Goal: Information Seeking & Learning: Understand process/instructions

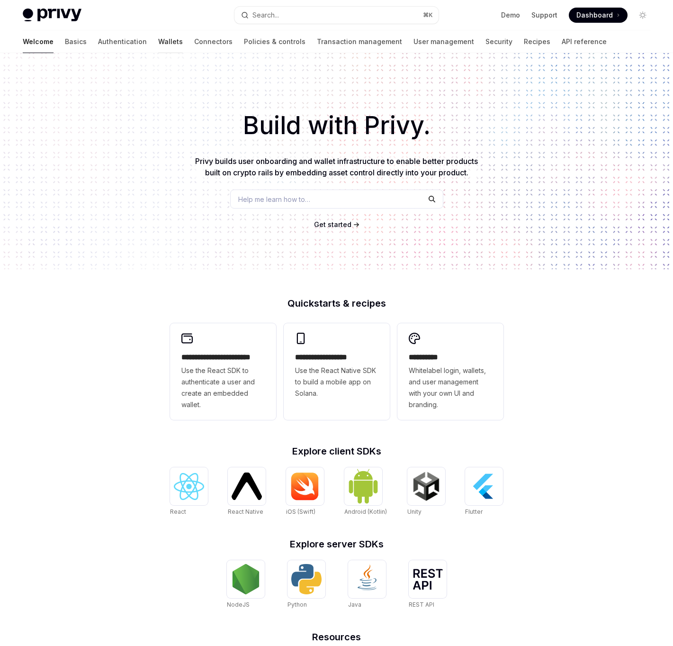
click at [158, 42] on link "Wallets" at bounding box center [170, 41] width 25 height 23
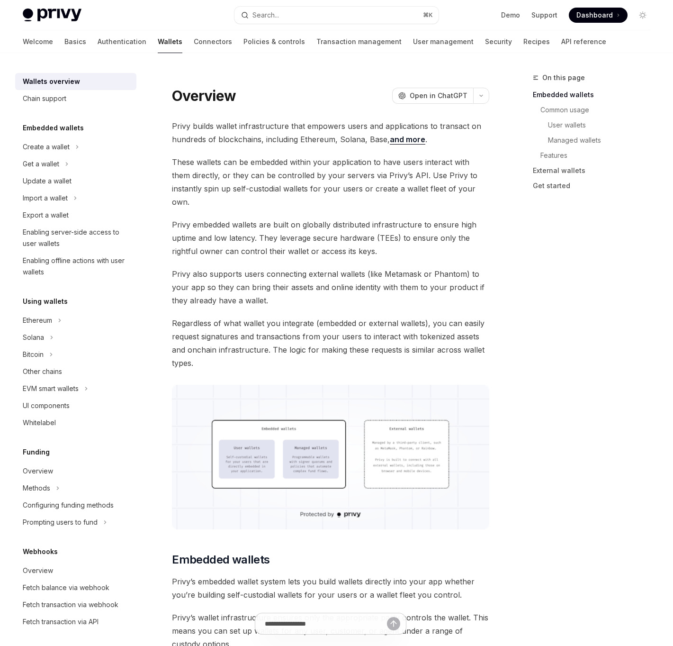
scroll to position [168, 0]
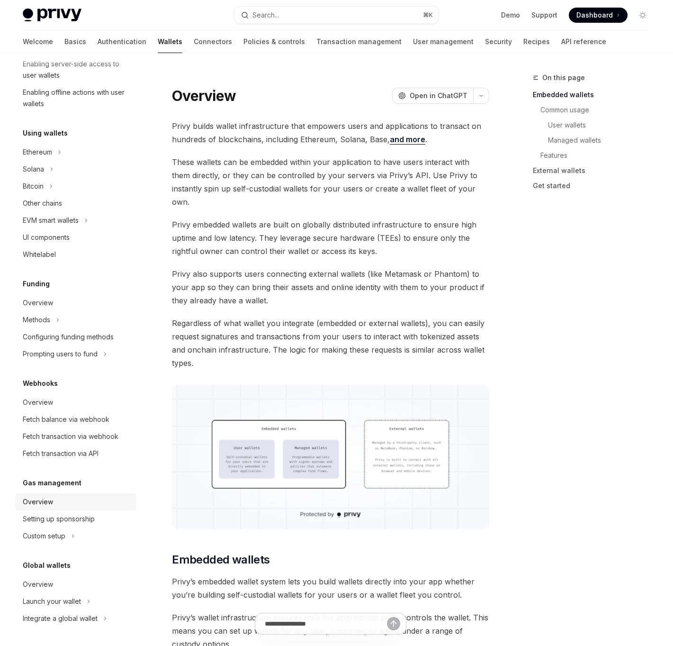
click at [50, 506] on div "Overview" at bounding box center [38, 501] width 30 height 11
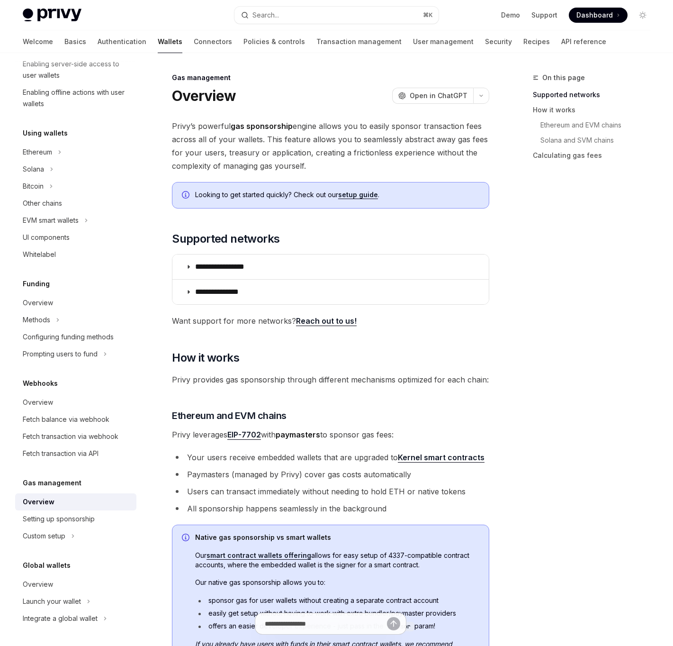
type textarea "*"
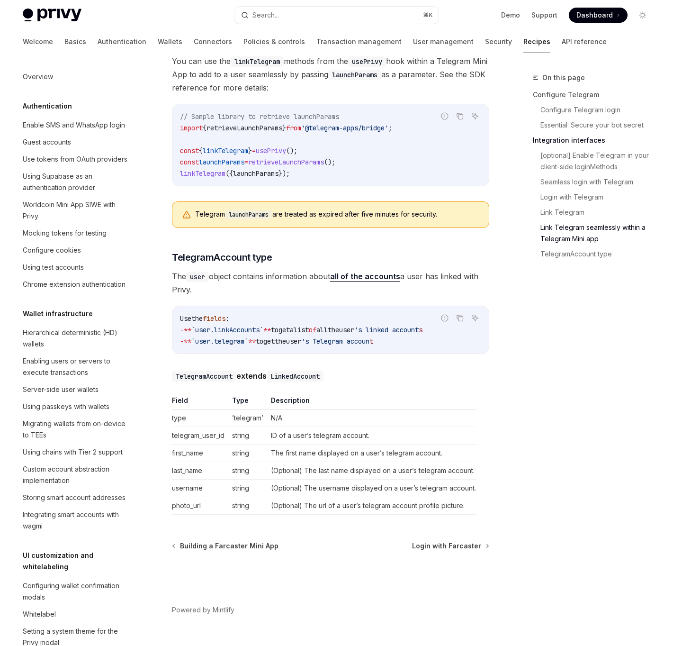
scroll to position [525, 0]
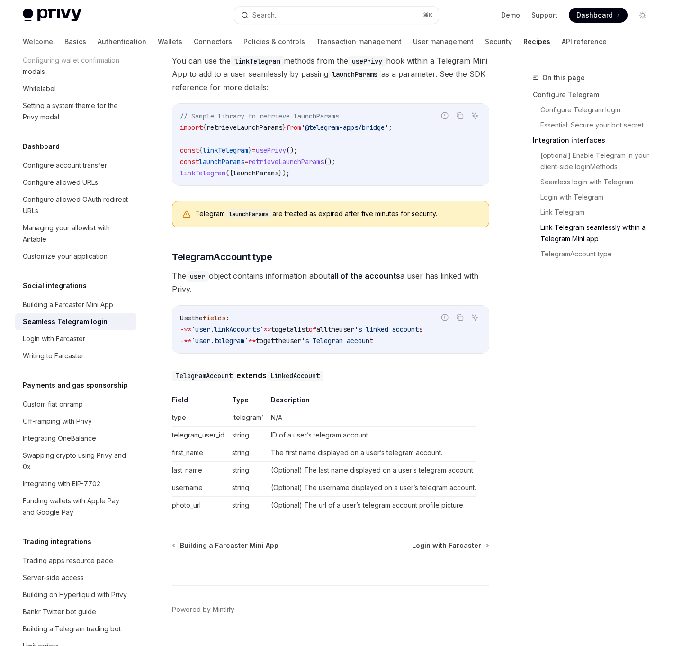
drag, startPoint x: 261, startPoint y: 287, endPoint x: 236, endPoint y: 265, distance: 33.2
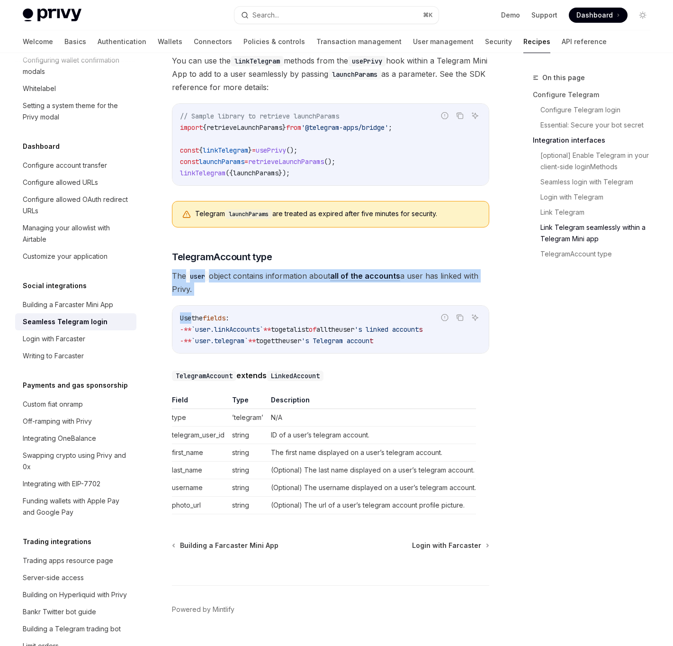
drag, startPoint x: 236, startPoint y: 265, endPoint x: 242, endPoint y: 300, distance: 35.0
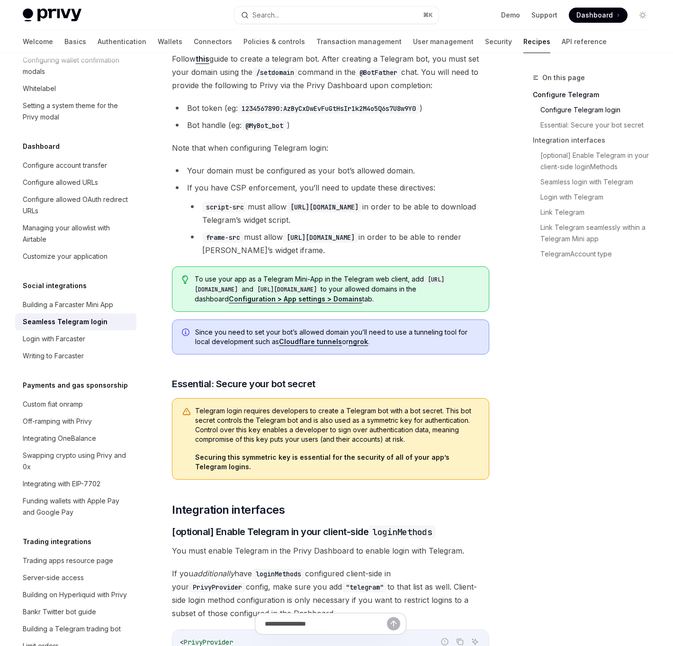
scroll to position [0, 0]
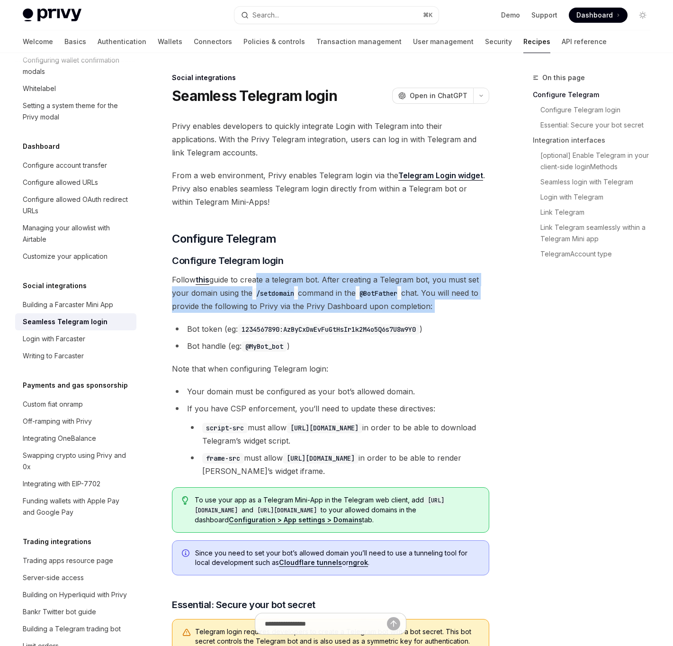
drag, startPoint x: 256, startPoint y: 281, endPoint x: 273, endPoint y: 317, distance: 39.8
drag, startPoint x: 273, startPoint y: 317, endPoint x: 251, endPoint y: 281, distance: 41.8
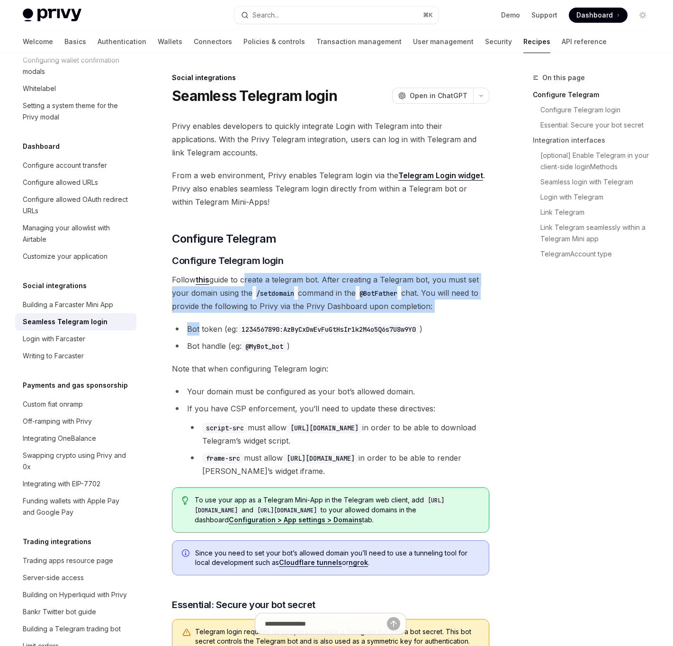
click at [251, 281] on span "Follow this guide to create a telegram bot. After creating a Telegram bot, you …" at bounding box center [330, 293] width 317 height 40
drag, startPoint x: 248, startPoint y: 281, endPoint x: 267, endPoint y: 315, distance: 39.7
drag, startPoint x: 295, startPoint y: 315, endPoint x: 253, endPoint y: 282, distance: 53.3
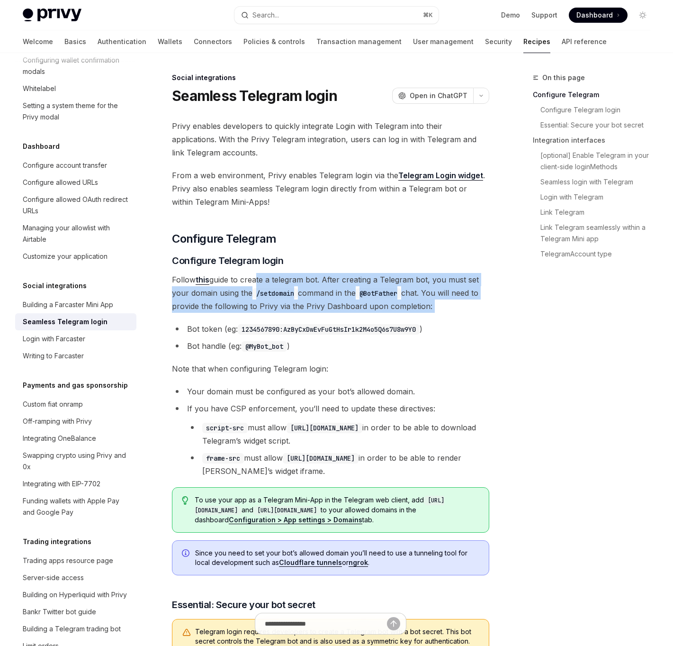
click at [253, 282] on span "Follow this guide to create a telegram bot. After creating a Telegram bot, you …" at bounding box center [330, 293] width 317 height 40
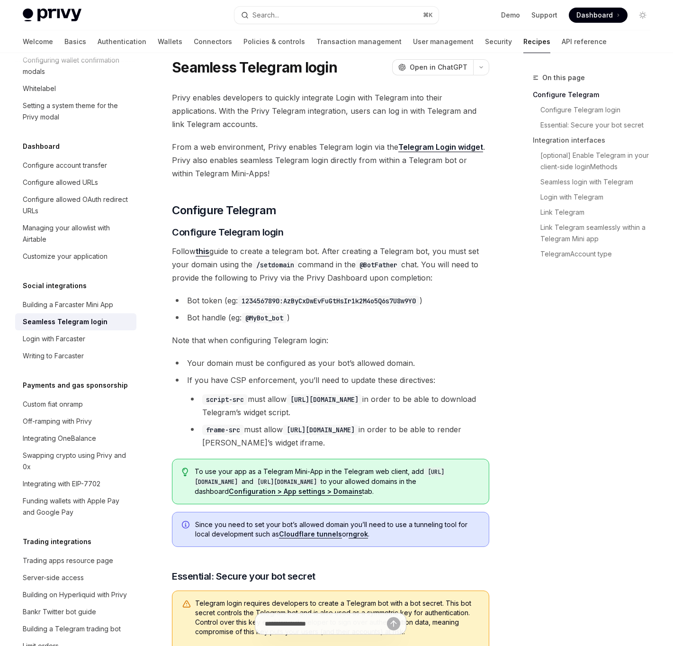
scroll to position [31, 0]
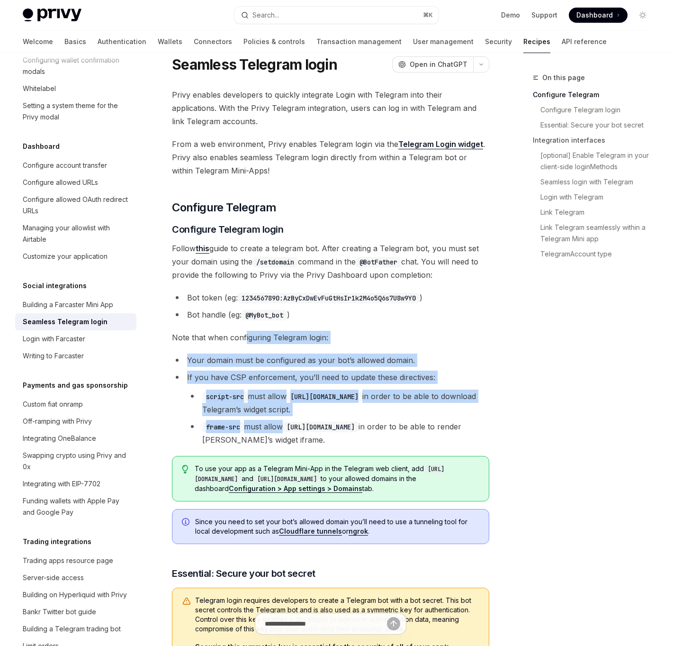
drag, startPoint x: 245, startPoint y: 339, endPoint x: 283, endPoint y: 430, distance: 98.3
click at [283, 430] on li "frame-src must allow [URL][DOMAIN_NAME] in order to be able to render [PERSON_N…" at bounding box center [338, 433] width 302 height 27
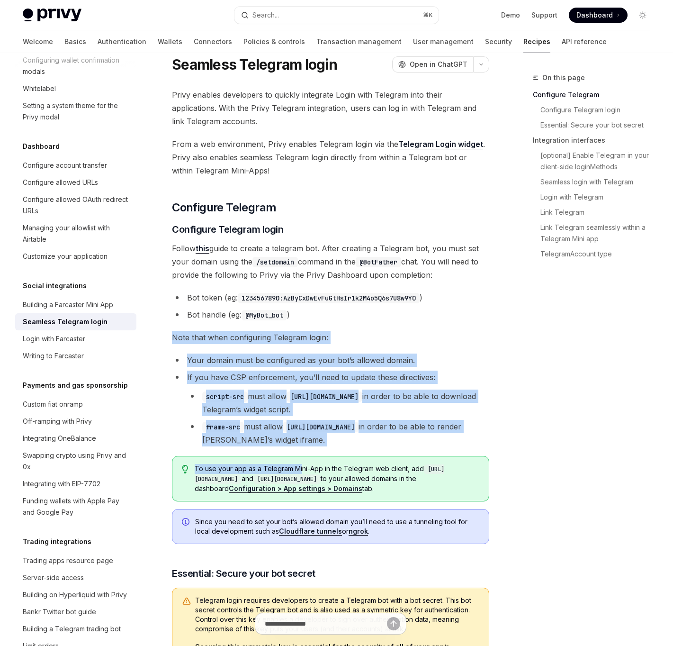
drag, startPoint x: 301, startPoint y: 467, endPoint x: 255, endPoint y: 327, distance: 147.4
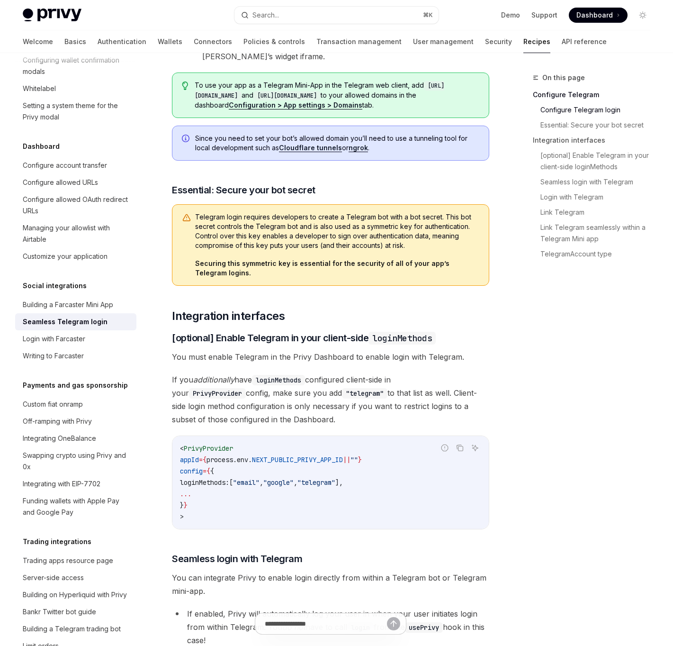
scroll to position [416, 0]
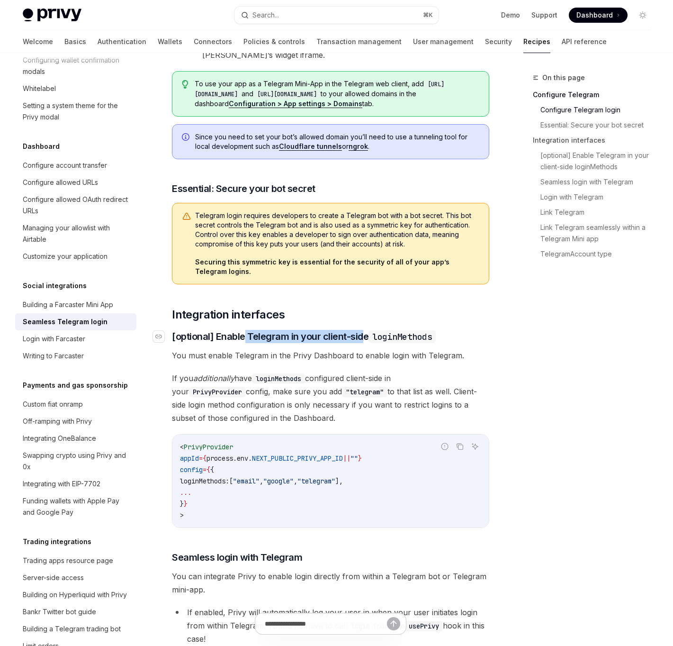
drag, startPoint x: 242, startPoint y: 335, endPoint x: 364, endPoint y: 337, distance: 121.7
click at [364, 337] on span "[optional] Enable Telegram in your client-side loginMethods" at bounding box center [304, 336] width 264 height 13
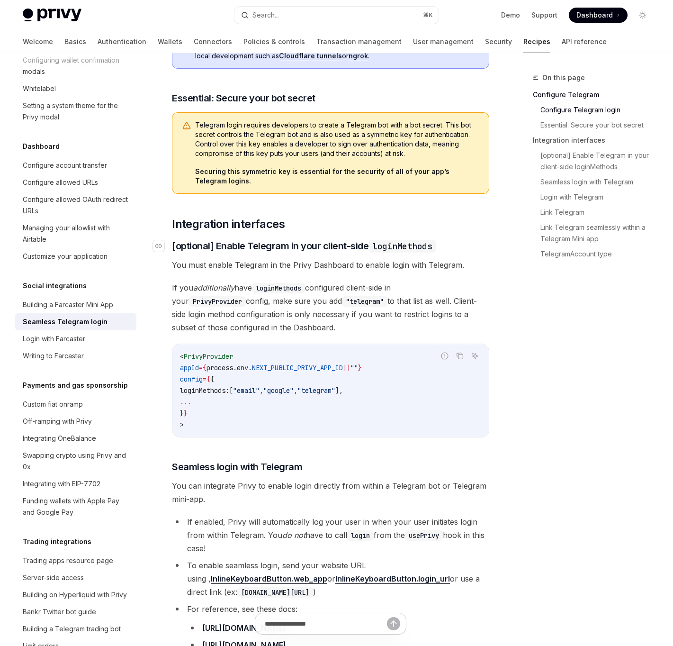
click at [364, 337] on div "Privy enables developers to quickly integrate Login with Telegram into their ap…" at bounding box center [330, 584] width 317 height 1943
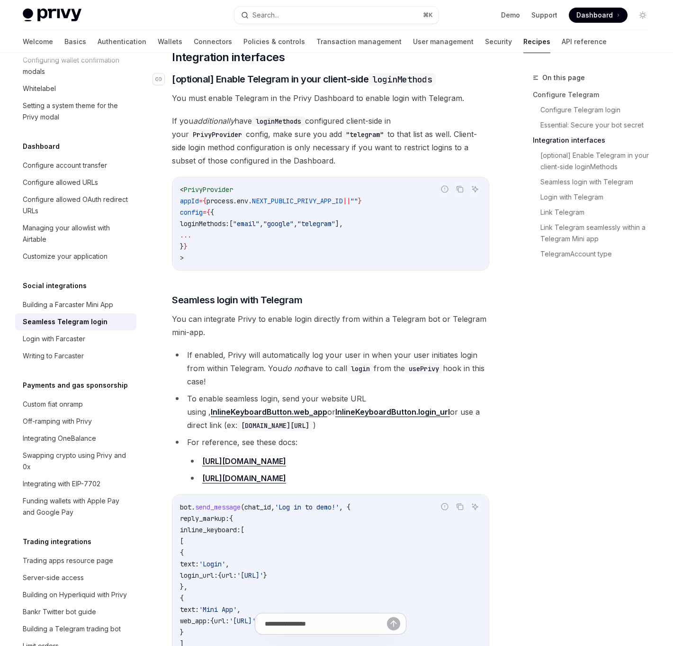
scroll to position [664, 0]
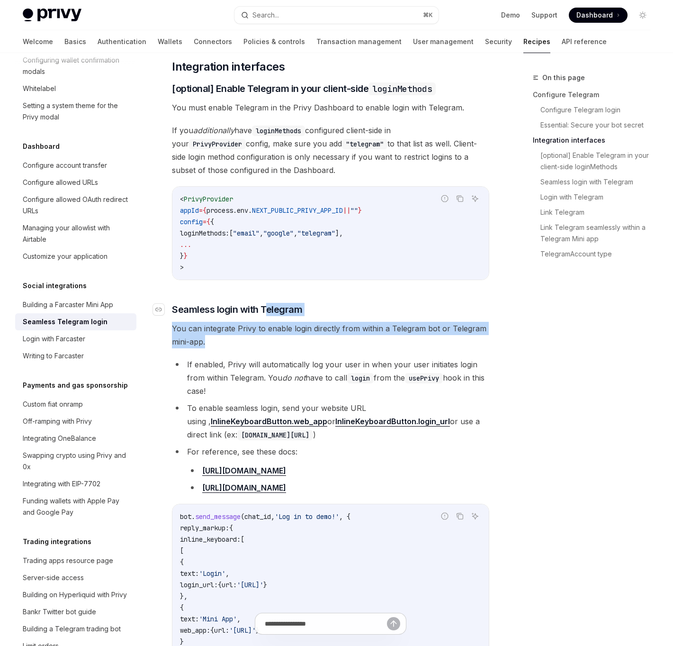
drag, startPoint x: 314, startPoint y: 343, endPoint x: 268, endPoint y: 314, distance: 54.5
click at [268, 314] on div "Privy enables developers to quickly integrate Login with Telegram into their ap…" at bounding box center [330, 427] width 317 height 1943
click at [268, 314] on span "Seamless login with Telegram" at bounding box center [237, 309] width 130 height 13
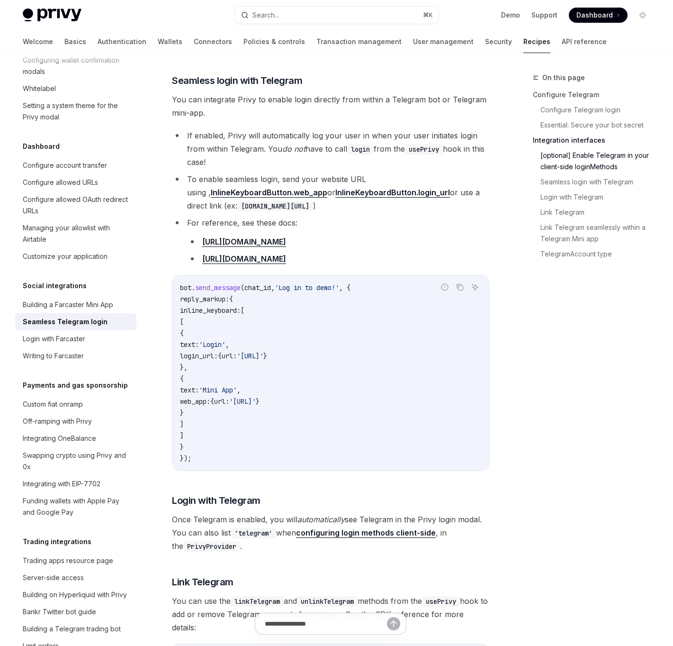
scroll to position [894, 0]
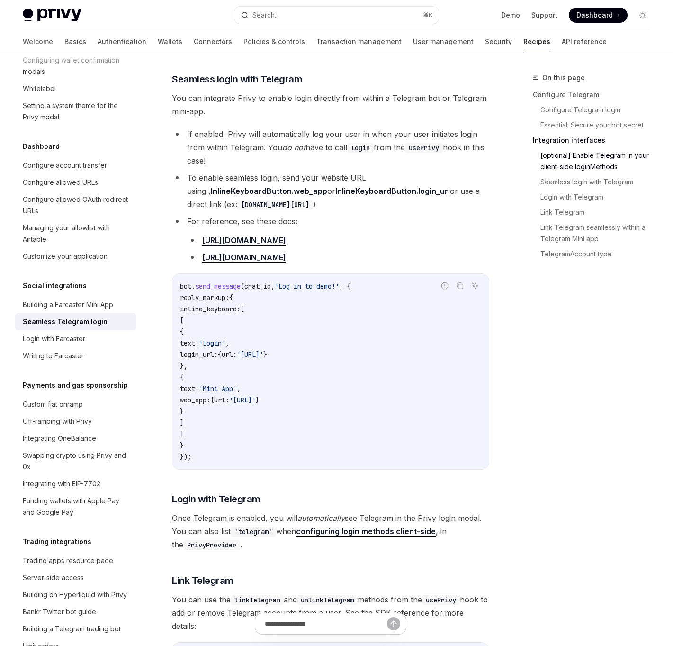
drag, startPoint x: 220, startPoint y: 126, endPoint x: 243, endPoint y: 162, distance: 42.6
click at [243, 162] on div "Privy enables developers to quickly integrate Login with Telegram into their ap…" at bounding box center [330, 197] width 317 height 1943
click at [243, 162] on li "If enabled, Privy will automatically log your user in when your user initiates …" at bounding box center [330, 147] width 317 height 40
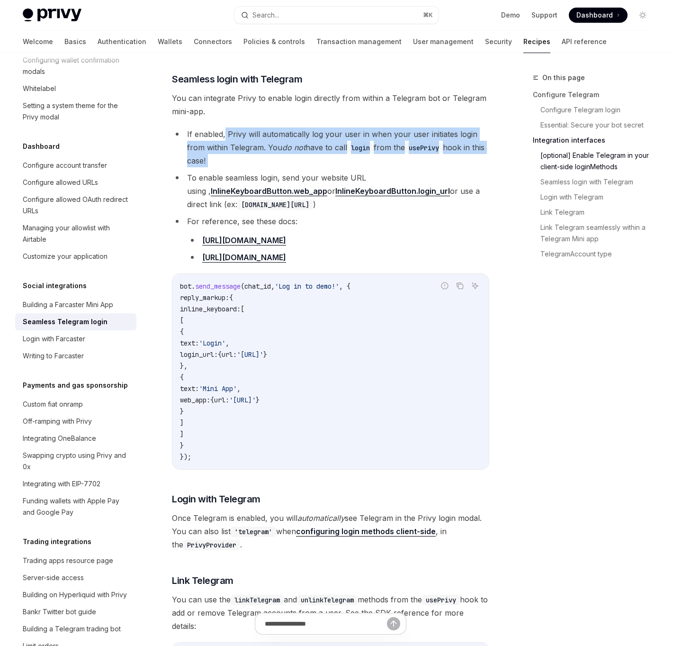
drag, startPoint x: 243, startPoint y: 162, endPoint x: 225, endPoint y: 135, distance: 32.2
click at [225, 135] on li "If enabled, Privy will automatically log your user in when your user initiates …" at bounding box center [330, 147] width 317 height 40
drag, startPoint x: 225, startPoint y: 135, endPoint x: 234, endPoint y: 162, distance: 29.4
click at [234, 162] on li "If enabled, Privy will automatically log your user in when your user initiates …" at bounding box center [330, 147] width 317 height 40
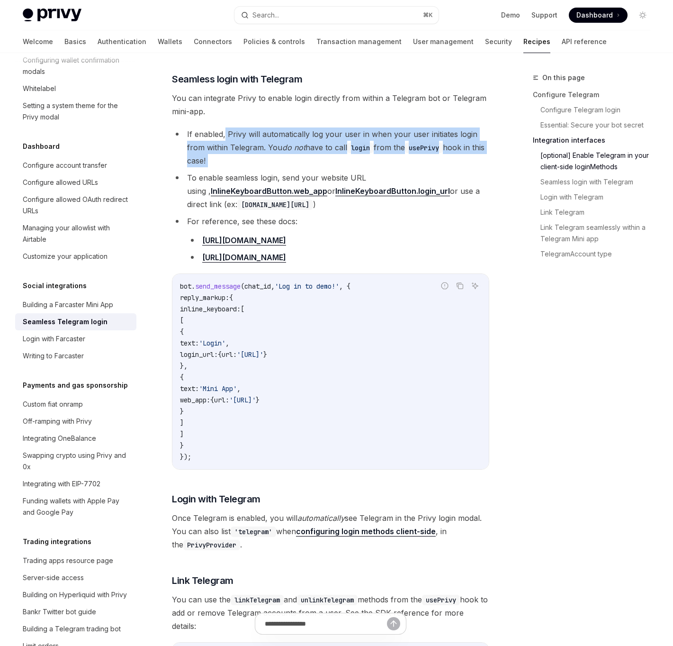
click at [234, 162] on li "If enabled, Privy will automatically log your user in when your user initiates …" at bounding box center [330, 147] width 317 height 40
drag, startPoint x: 234, startPoint y: 162, endPoint x: 228, endPoint y: 141, distance: 22.8
click at [228, 141] on li "If enabled, Privy will automatically log your user in when your user initiates …" at bounding box center [330, 147] width 317 height 40
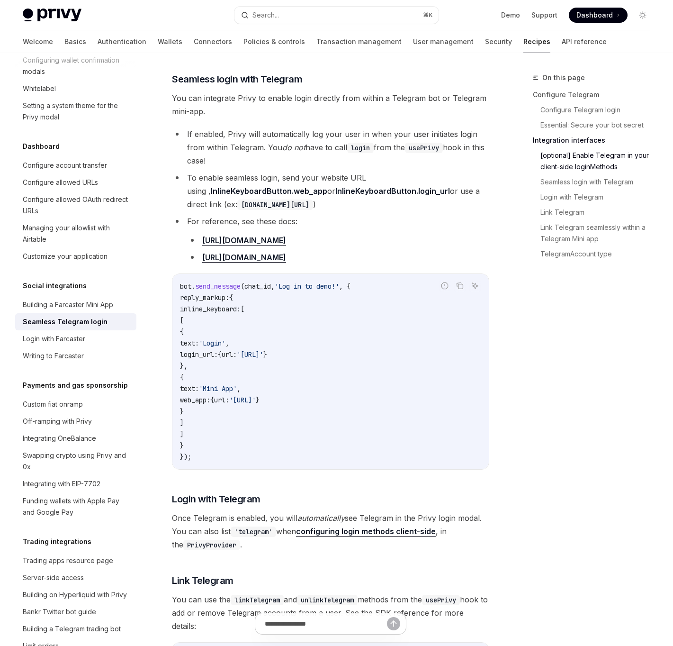
click at [270, 128] on li "If enabled, Privy will automatically log your user in when your user initiates …" at bounding box center [330, 147] width 317 height 40
click at [157, 78] on icon "Navigate to header" at bounding box center [158, 79] width 7 height 6
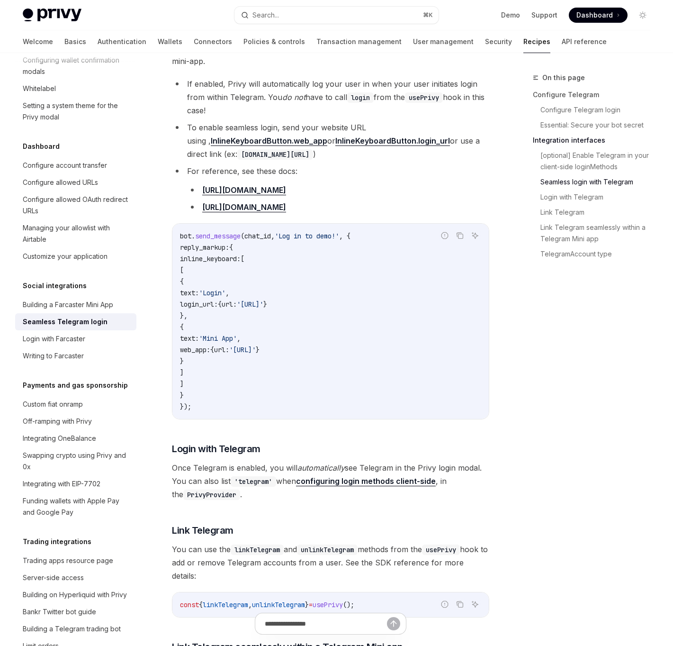
scroll to position [949, 0]
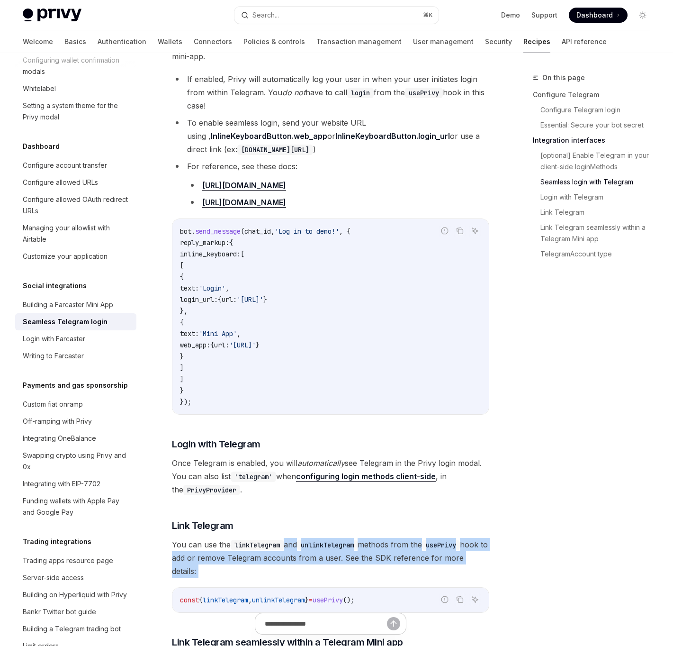
drag, startPoint x: 281, startPoint y: 548, endPoint x: 288, endPoint y: 583, distance: 35.3
click at [288, 567] on div "Privy enables developers to quickly integrate Login with Telegram into their ap…" at bounding box center [330, 142] width 317 height 1943
drag, startPoint x: 288, startPoint y: 583, endPoint x: 265, endPoint y: 548, distance: 41.9
click at [265, 548] on div "Privy enables developers to quickly integrate Login with Telegram into their ap…" at bounding box center [330, 142] width 317 height 1943
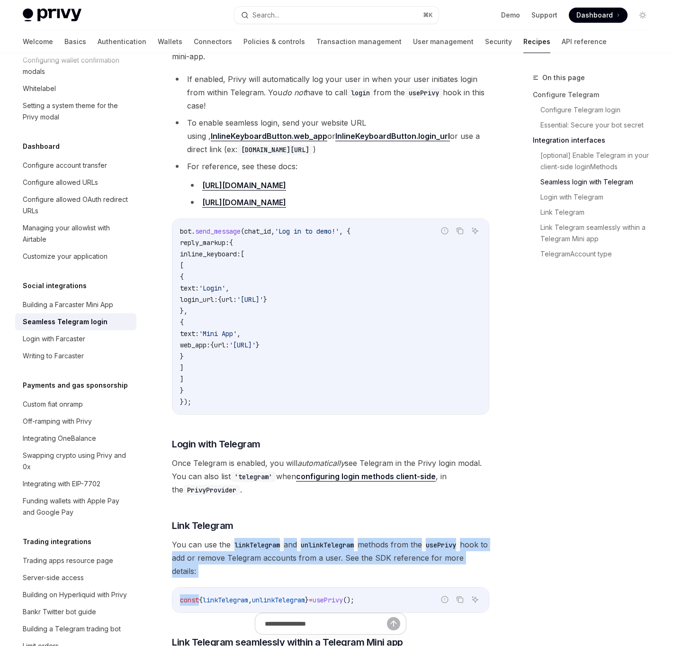
click at [265, 548] on code "linkTelegram" at bounding box center [257, 544] width 53 height 10
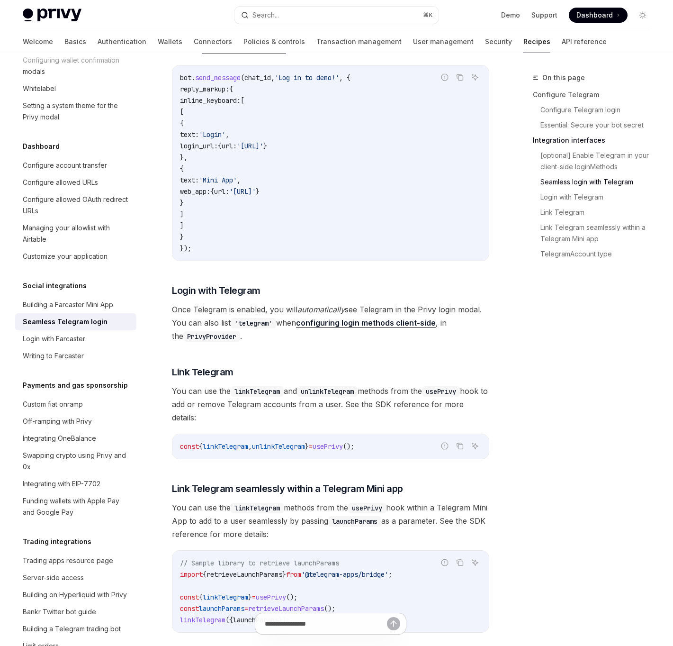
scroll to position [1115, 0]
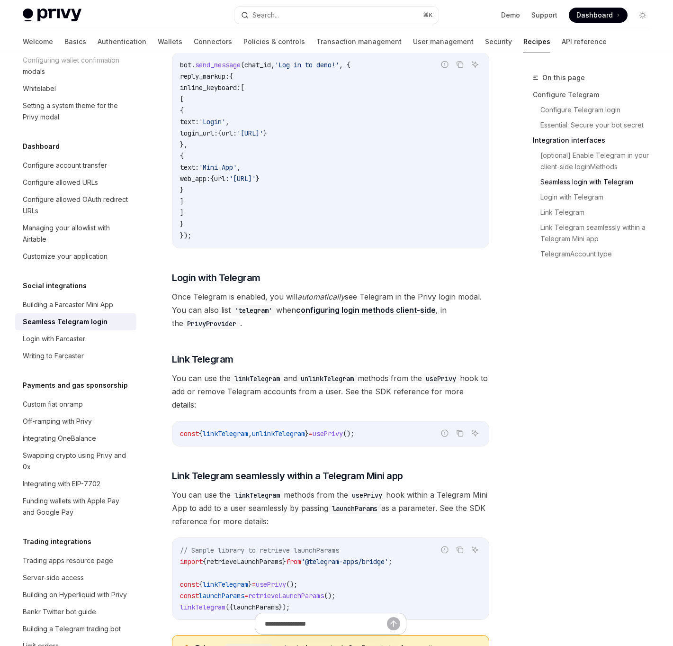
drag, startPoint x: 305, startPoint y: 509, endPoint x: 298, endPoint y: 508, distance: 6.8
click at [298, 508] on span "You can use the linkTelegram methods from the usePrivy hook within a Telegram M…" at bounding box center [330, 508] width 317 height 40
click at [168, 477] on link "​" at bounding box center [162, 475] width 19 height 13
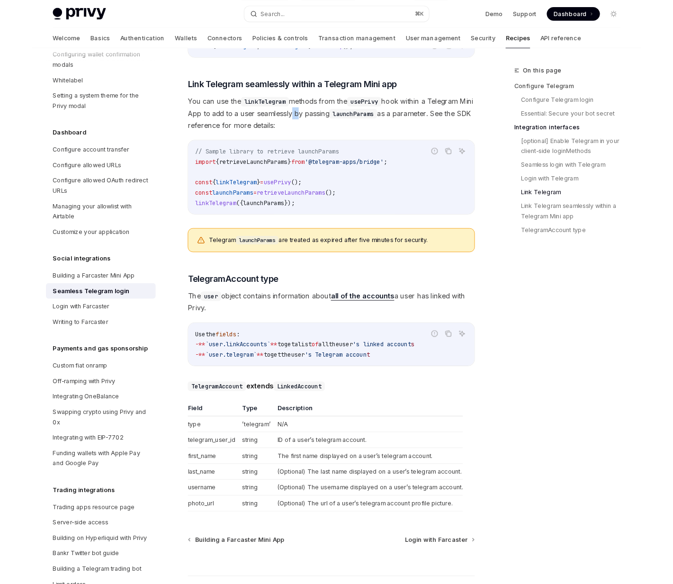
scroll to position [1511, 0]
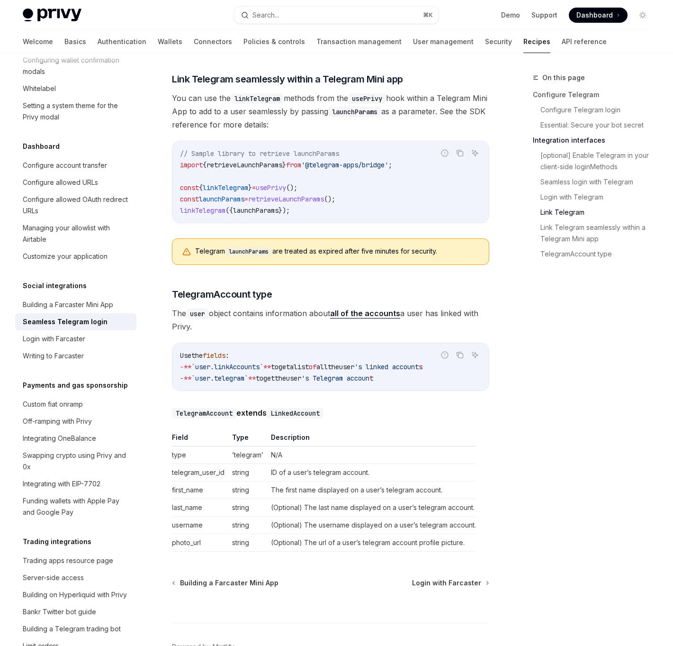
click at [385, 177] on code "// Sample library to retrieve launchParams import { retrieveLaunchParams } from…" at bounding box center [330, 182] width 301 height 68
type textarea "*"
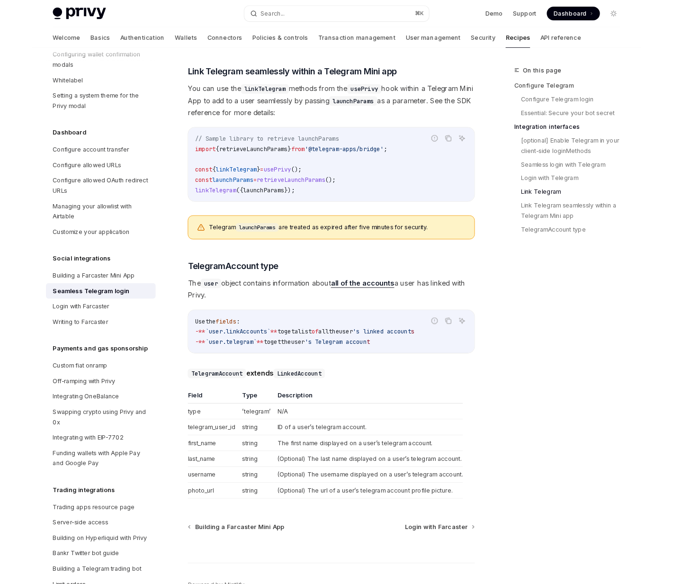
scroll to position [525, 0]
